Goal: Information Seeking & Learning: Learn about a topic

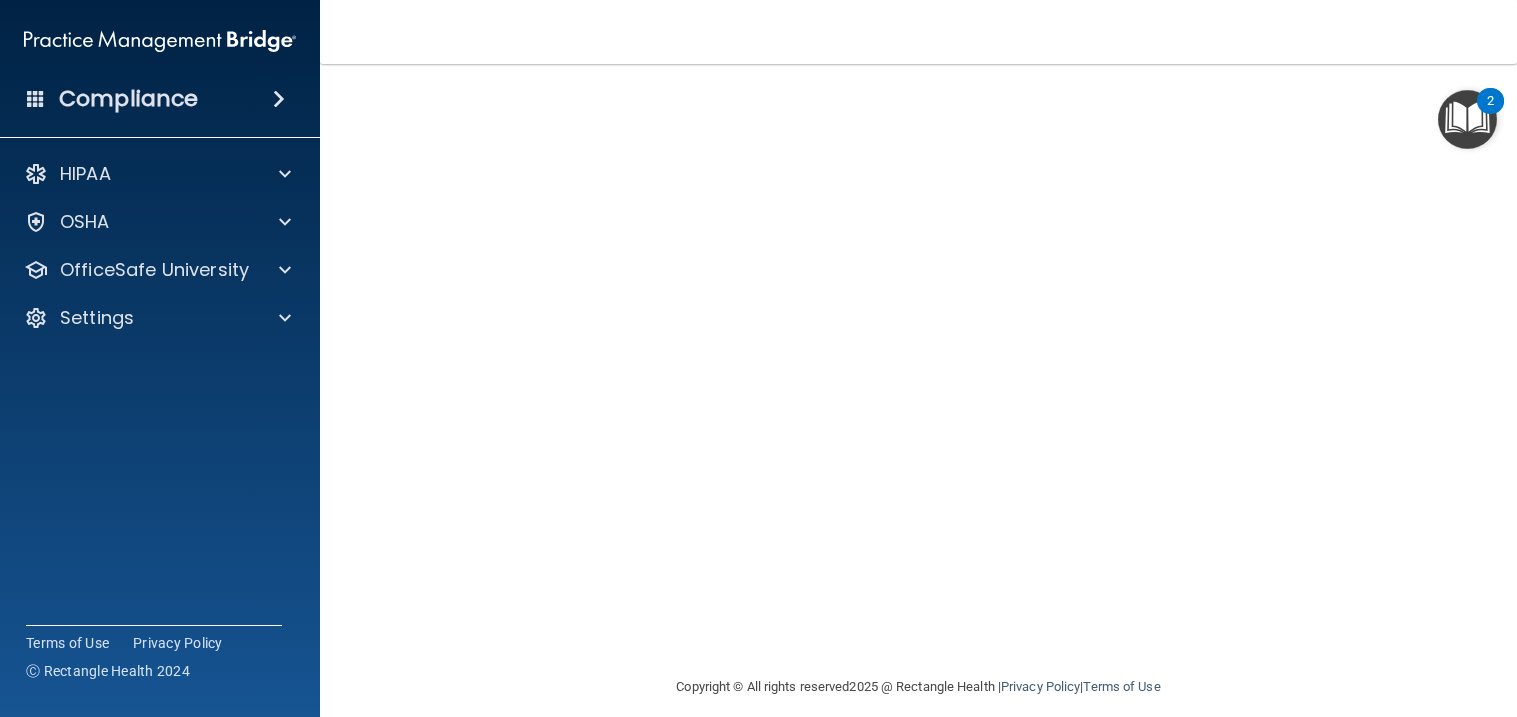
scroll to position [122, 0]
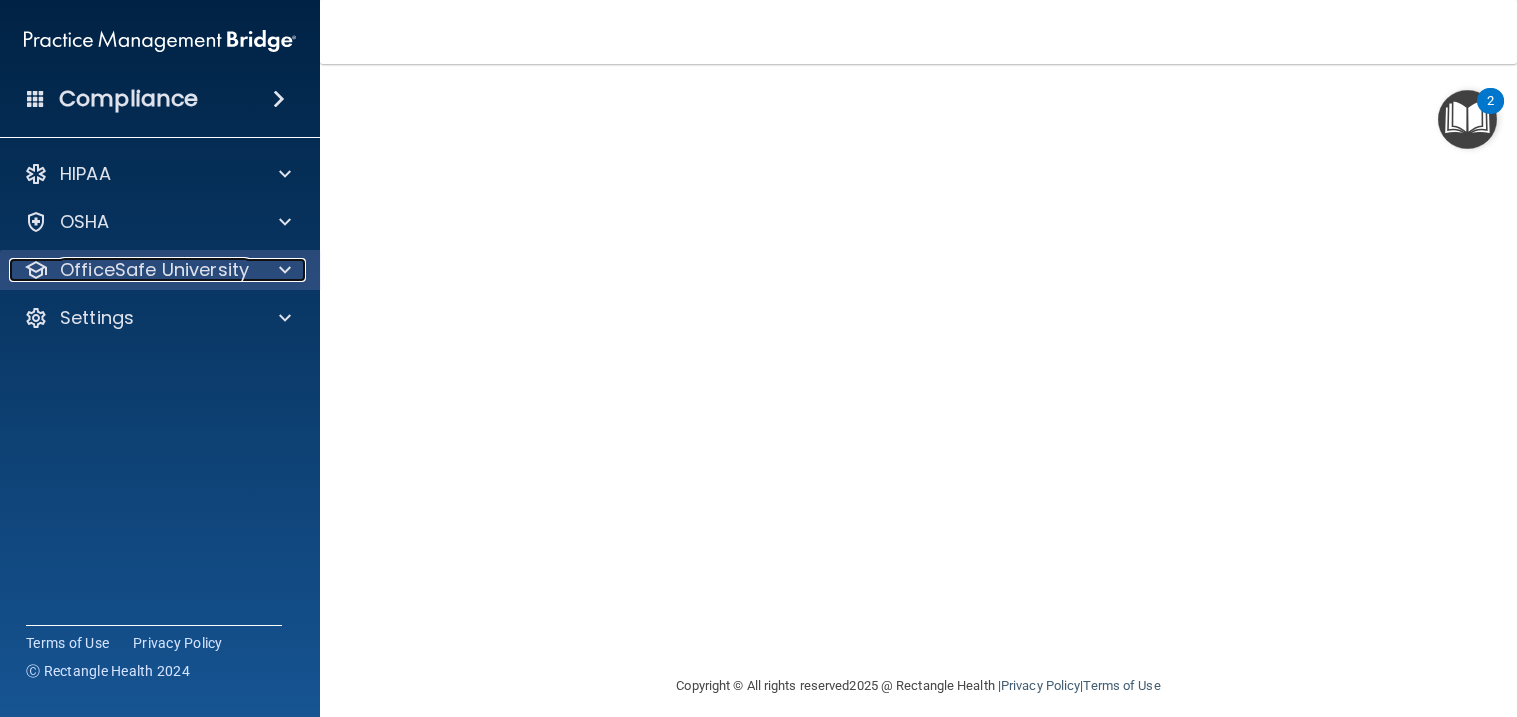
click at [263, 277] on div at bounding box center [282, 270] width 50 height 24
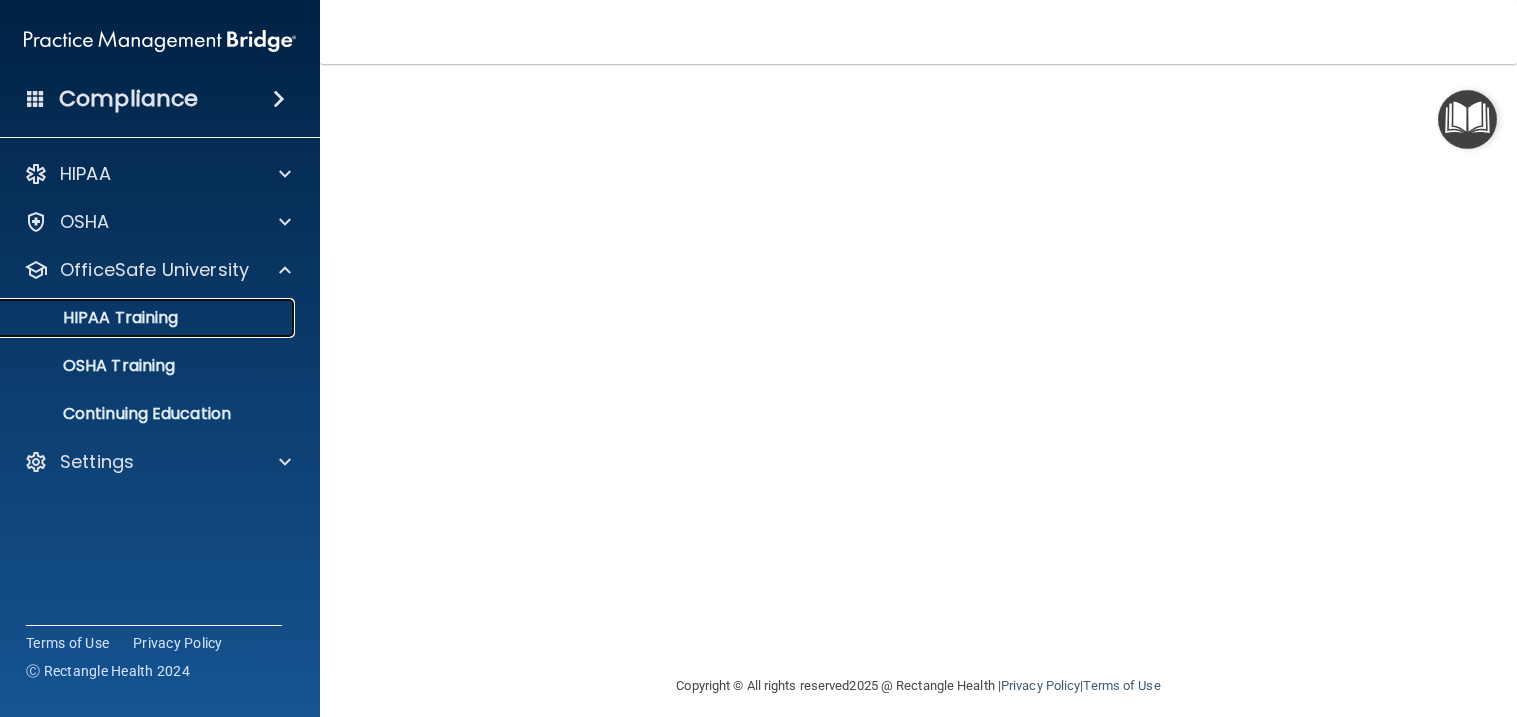
click at [245, 312] on div "HIPAA Training" at bounding box center [149, 318] width 273 height 20
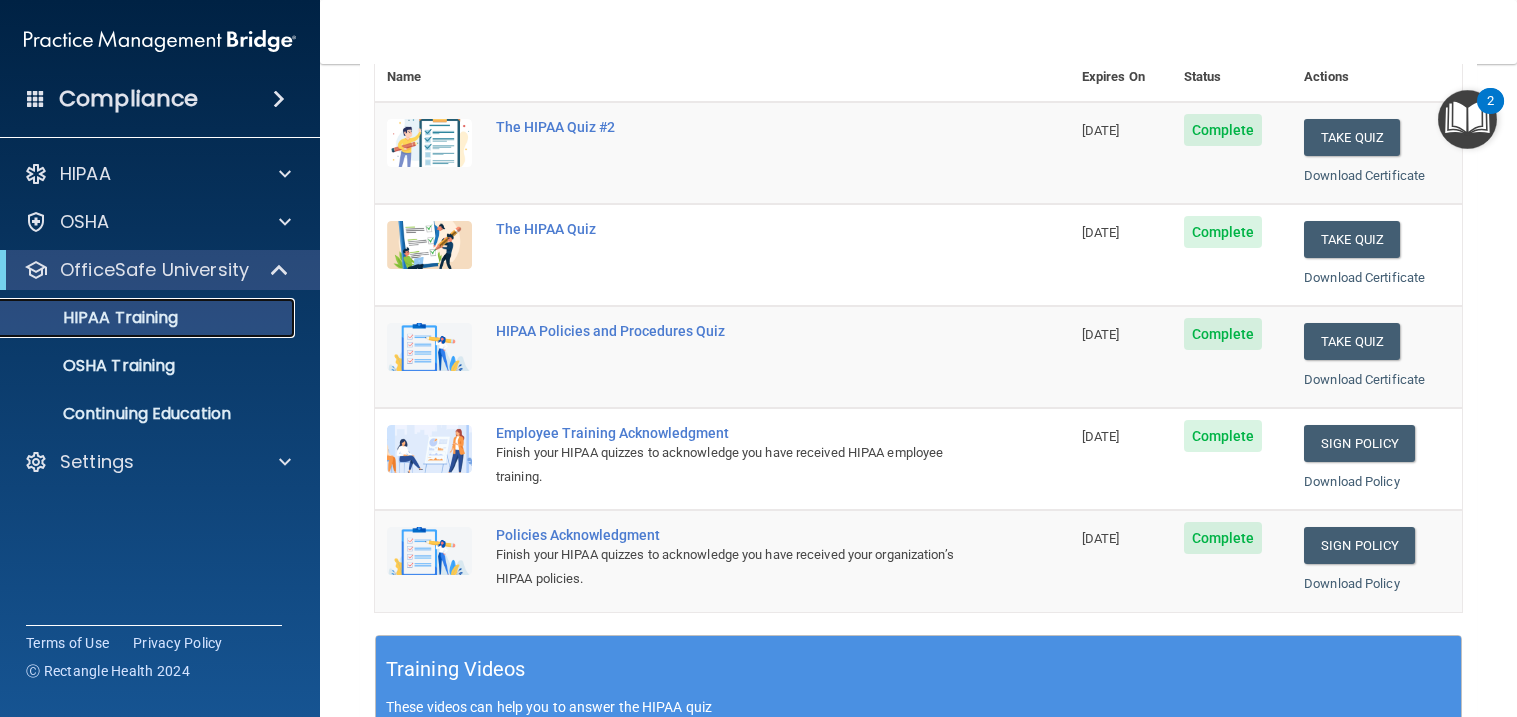
scroll to position [312, 0]
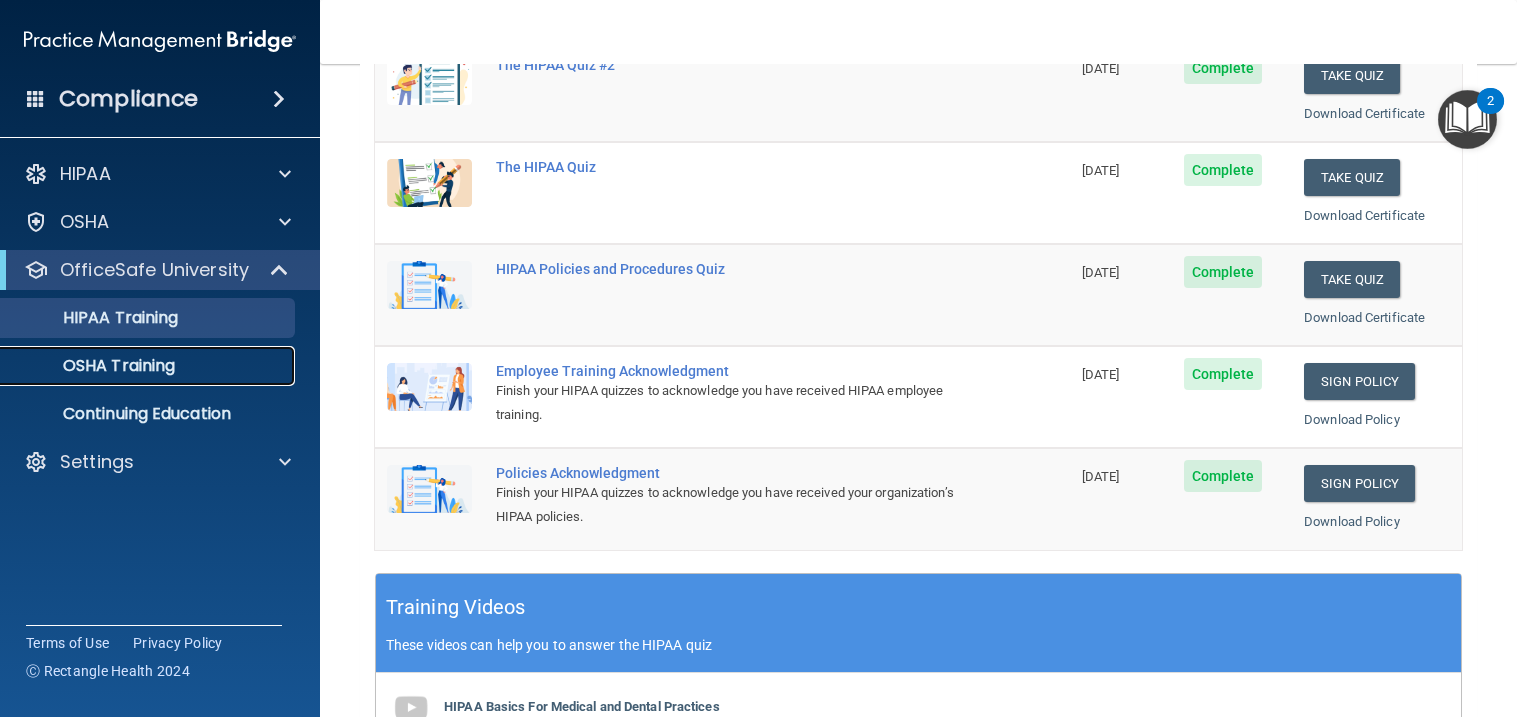
click at [98, 366] on p "OSHA Training" at bounding box center [94, 366] width 162 height 20
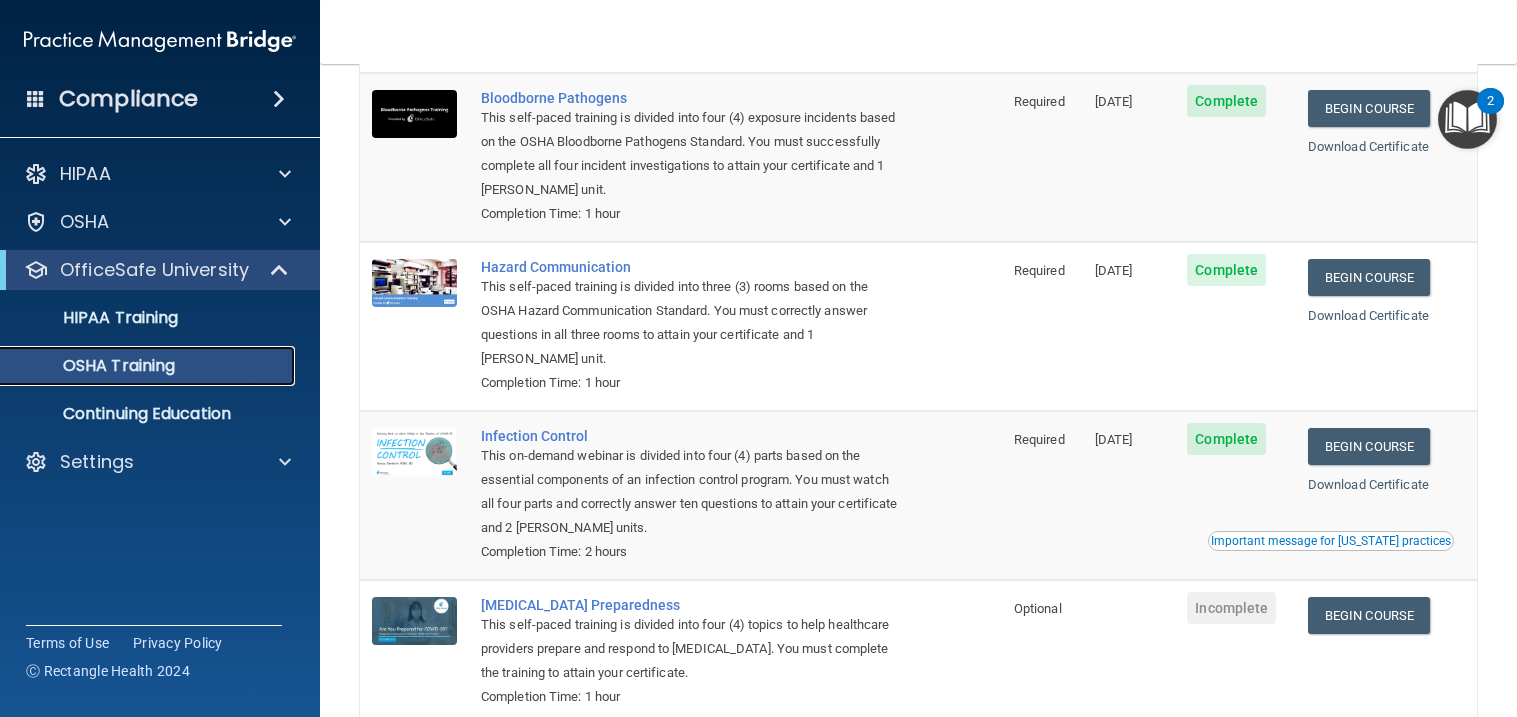
scroll to position [152, 0]
click at [207, 416] on p "Continuing Education" at bounding box center [149, 414] width 273 height 20
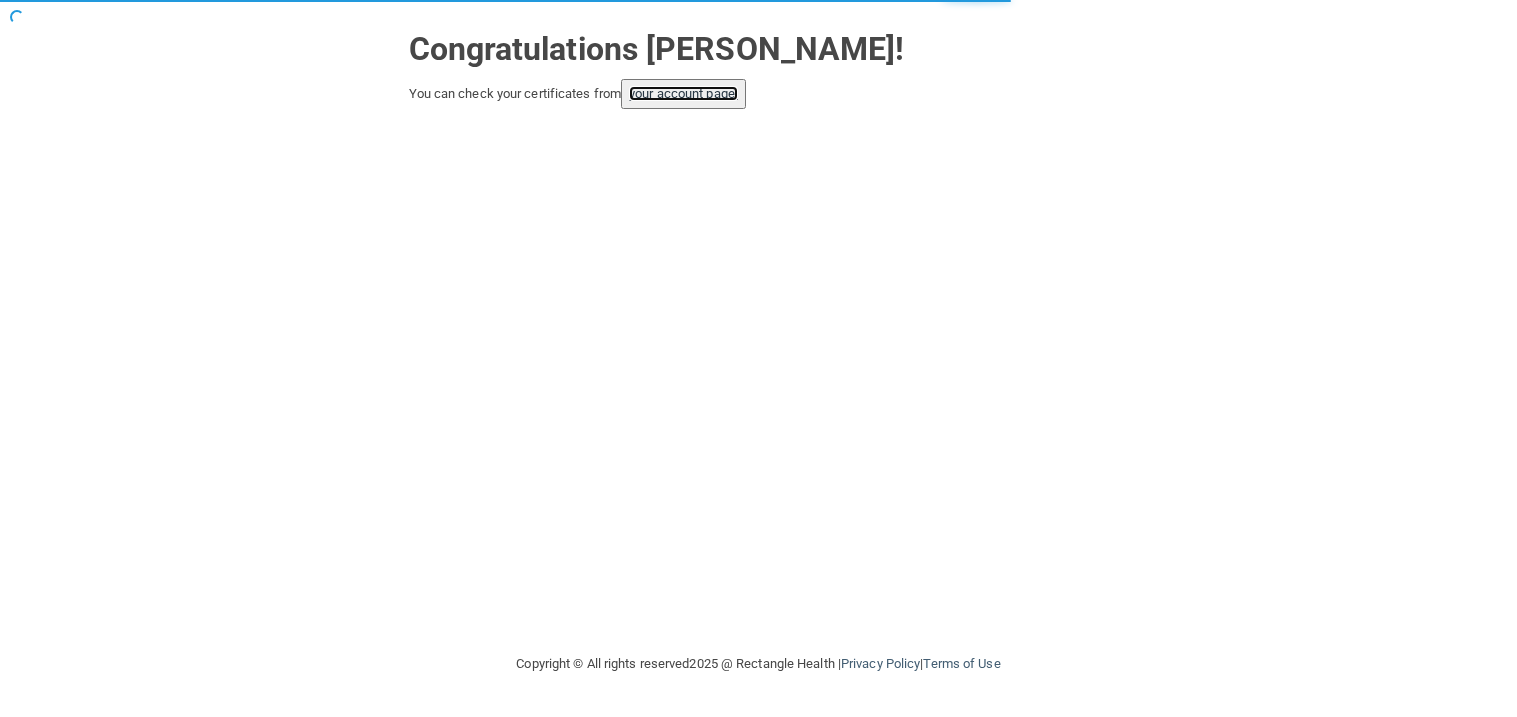
click at [711, 91] on link "your account page!" at bounding box center [683, 93] width 109 height 15
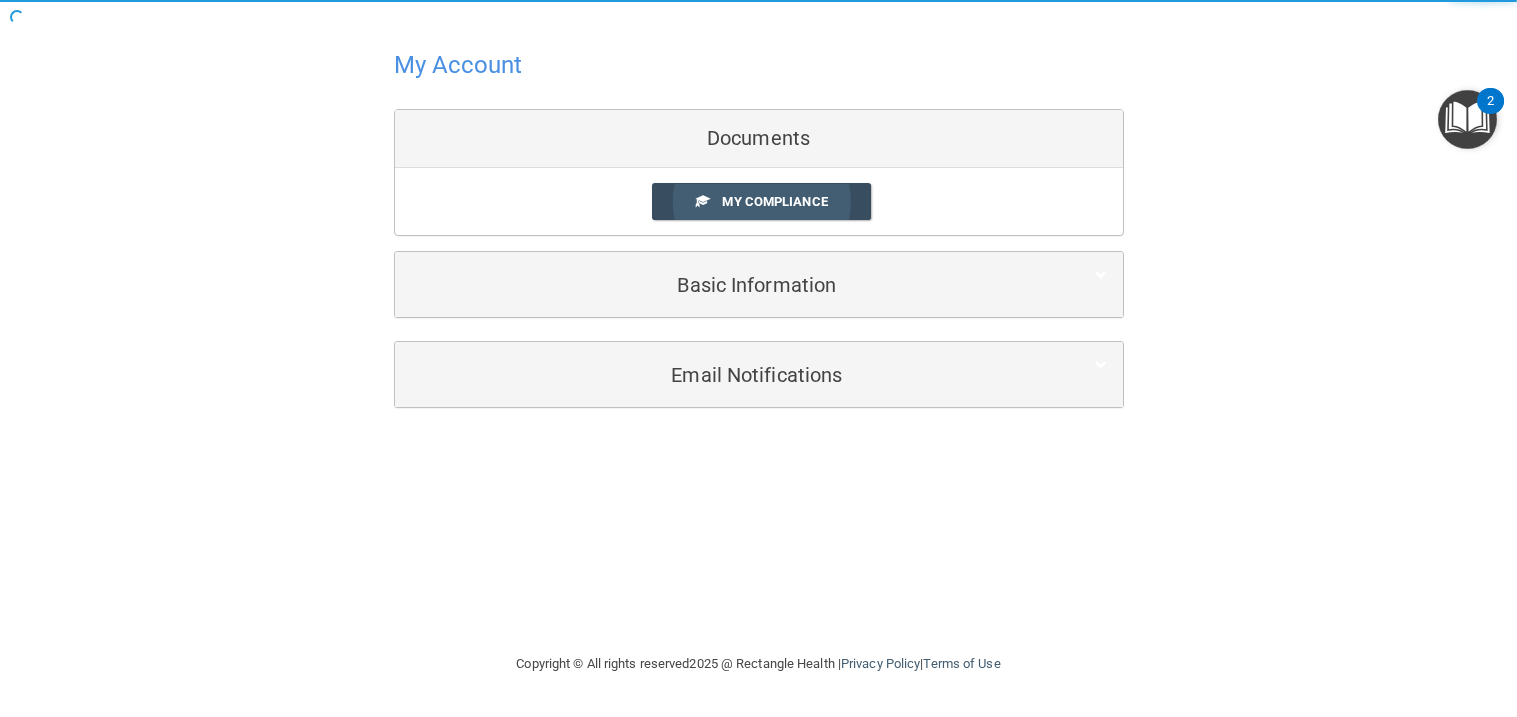
click at [735, 197] on span "My Compliance" at bounding box center [774, 201] width 105 height 15
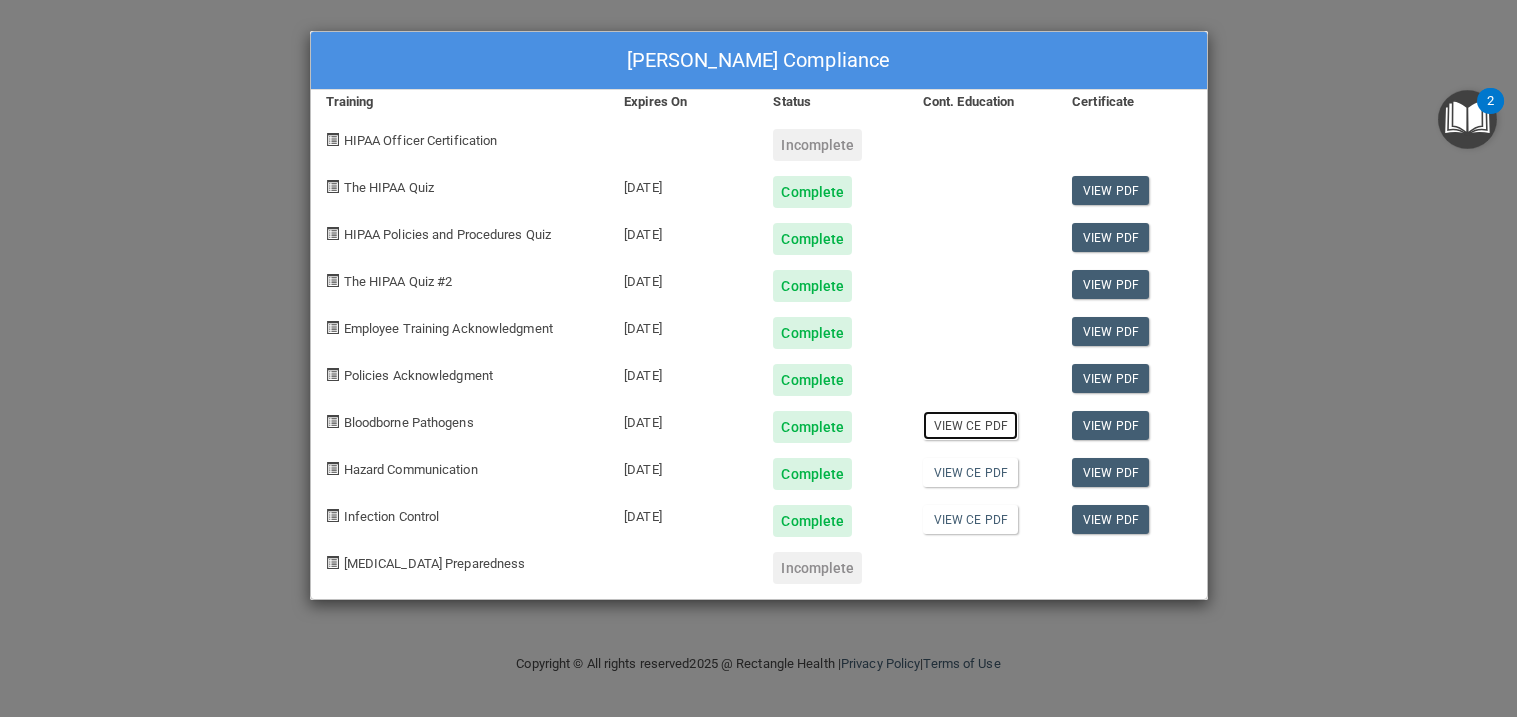
click at [974, 426] on link "View CE PDF" at bounding box center [970, 425] width 95 height 29
click at [974, 474] on link "View CE PDF" at bounding box center [970, 472] width 95 height 29
click at [950, 525] on link "View CE PDF" at bounding box center [970, 519] width 95 height 29
click at [1366, 211] on div "[PERSON_NAME] Compliance Training Expires On Status Cont. Education Certificate…" at bounding box center [758, 358] width 1517 height 717
